Goal: Information Seeking & Learning: Learn about a topic

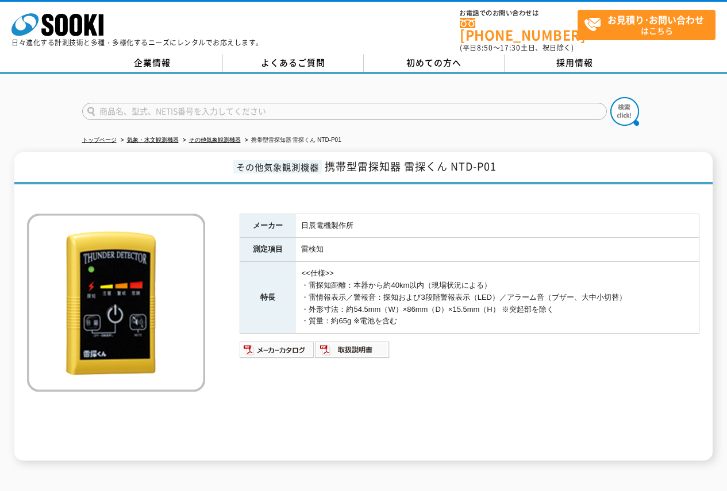
click at [208, 108] on input "text" at bounding box center [344, 111] width 525 height 17
type input "マイクロメータ"
click at [610, 97] on button at bounding box center [624, 111] width 29 height 29
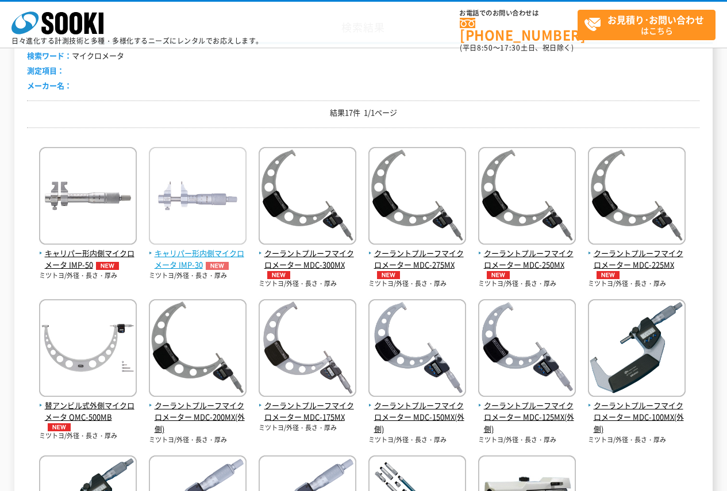
click at [201, 232] on img at bounding box center [198, 197] width 98 height 101
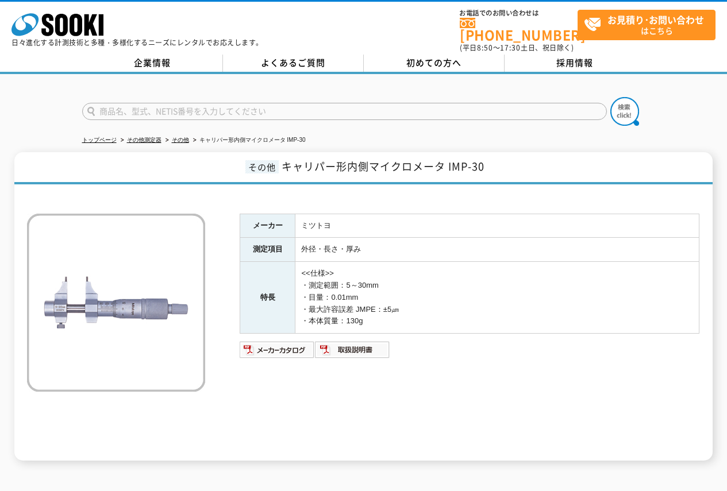
drag, startPoint x: 179, startPoint y: 125, endPoint x: 179, endPoint y: 136, distance: 10.9
click at [179, 129] on ul "トップページ その他測定器 その他 キャリパー形内側マイクロメータ IMP-30" at bounding box center [363, 141] width 563 height 24
click at [179, 137] on link "その他" at bounding box center [180, 140] width 17 height 6
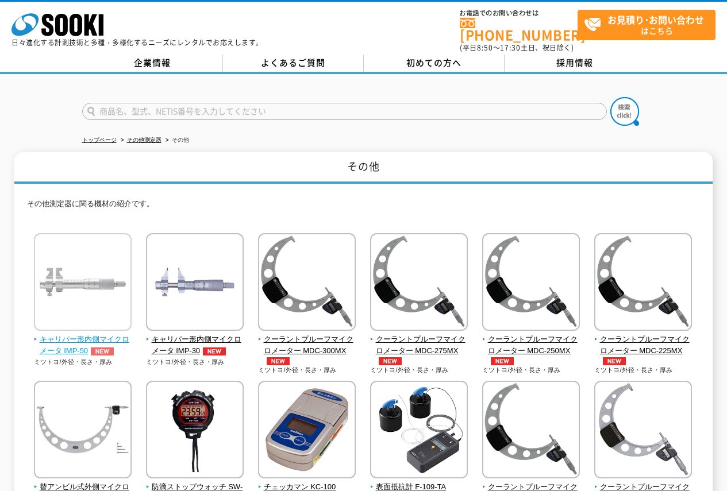
click at [96, 316] on img at bounding box center [83, 283] width 98 height 101
click at [102, 306] on img at bounding box center [83, 283] width 98 height 101
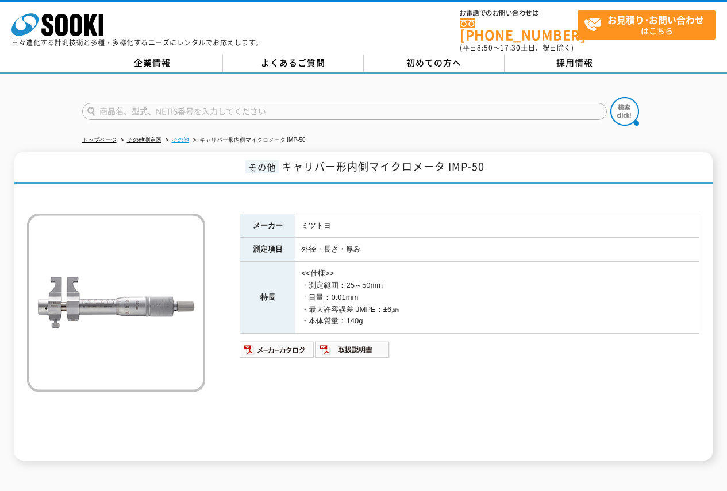
drag, startPoint x: 178, startPoint y: 136, endPoint x: 185, endPoint y: 130, distance: 9.0
click at [178, 137] on link "その他" at bounding box center [180, 140] width 17 height 6
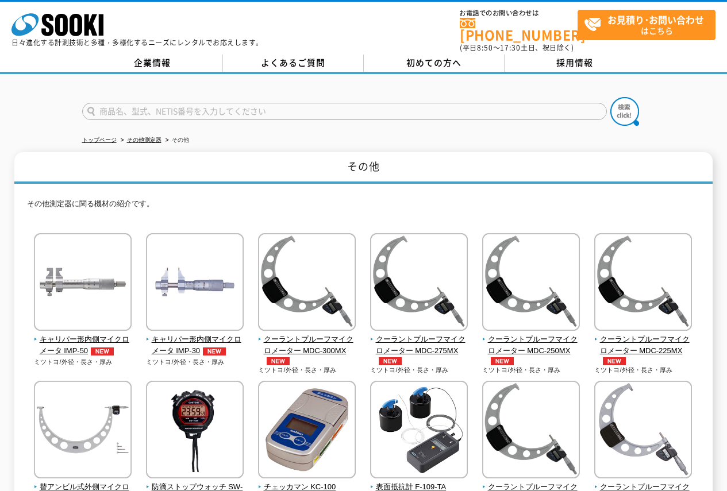
click at [314, 109] on input "text" at bounding box center [344, 111] width 525 height 17
type input "商品名、型式、NETIS番号を入力してください"
click at [382, 103] on input "text" at bounding box center [344, 111] width 525 height 17
type input "NTD-P01"
click at [610, 97] on button at bounding box center [624, 111] width 29 height 29
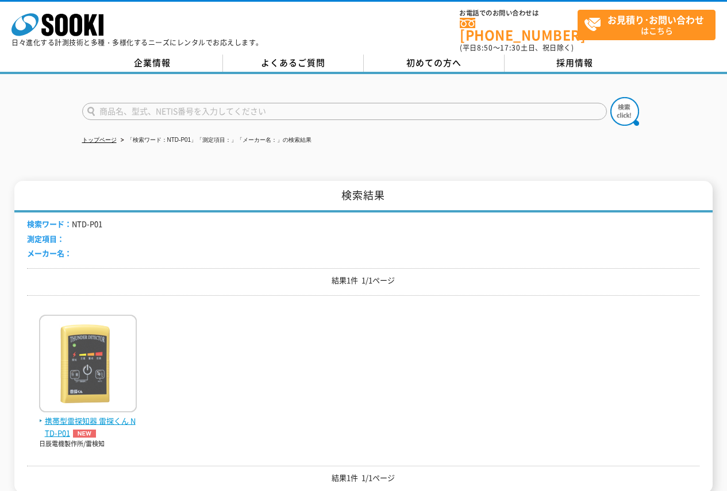
click at [95, 349] on img at bounding box center [88, 365] width 98 height 101
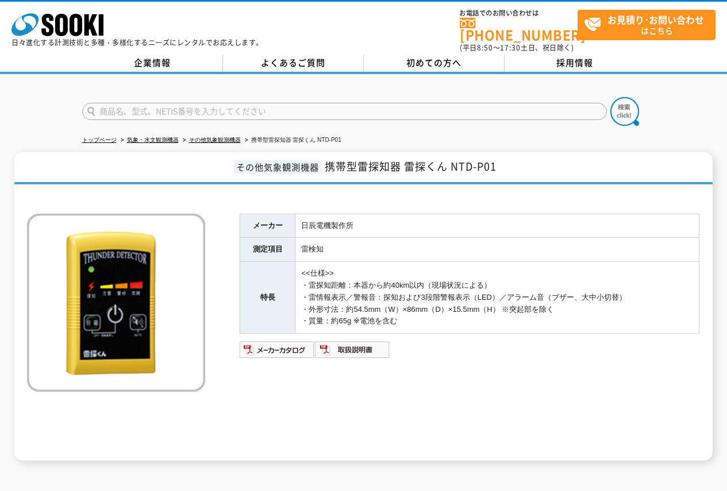
click at [180, 106] on input "text" at bounding box center [344, 111] width 525 height 17
type input "マイクロメータ"
click at [610, 97] on button at bounding box center [624, 111] width 29 height 29
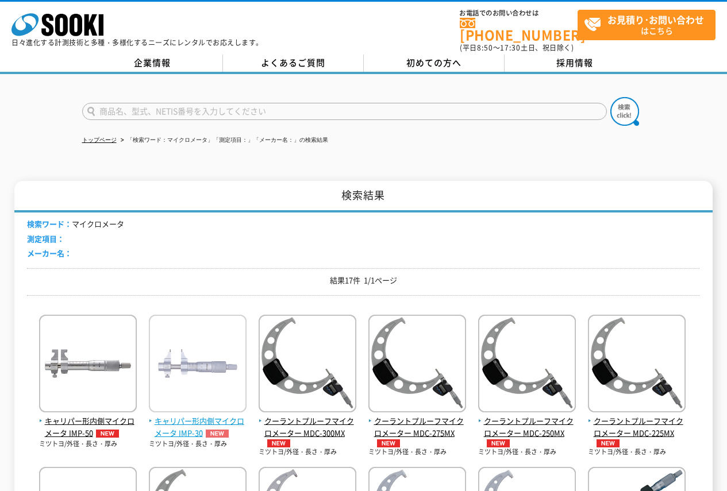
scroll to position [115, 0]
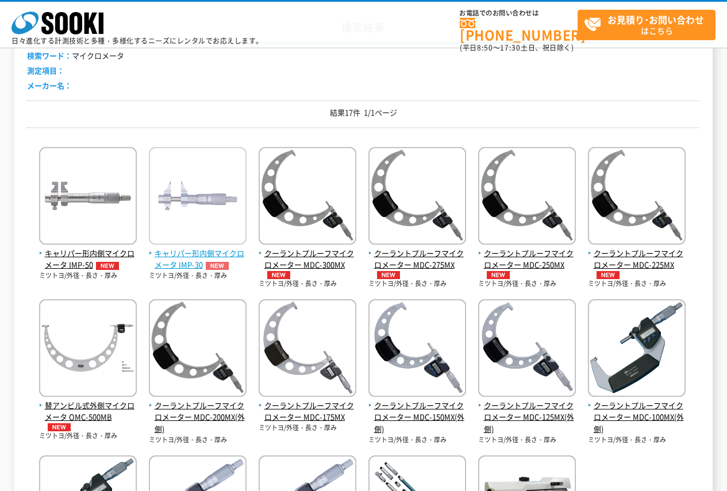
click at [215, 226] on img at bounding box center [198, 197] width 98 height 101
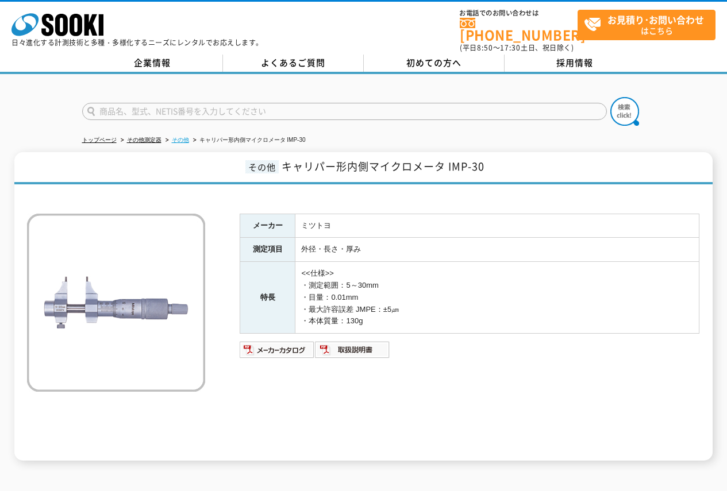
click at [179, 137] on link "その他" at bounding box center [180, 140] width 17 height 6
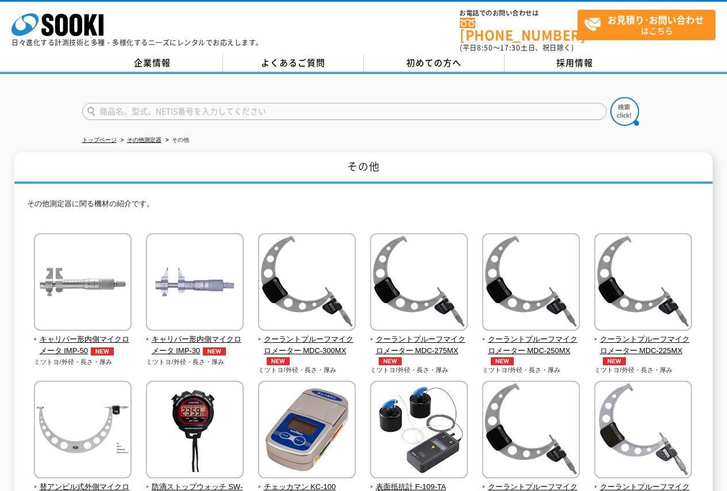
click at [94, 279] on img at bounding box center [83, 283] width 98 height 101
